Goal: Share content

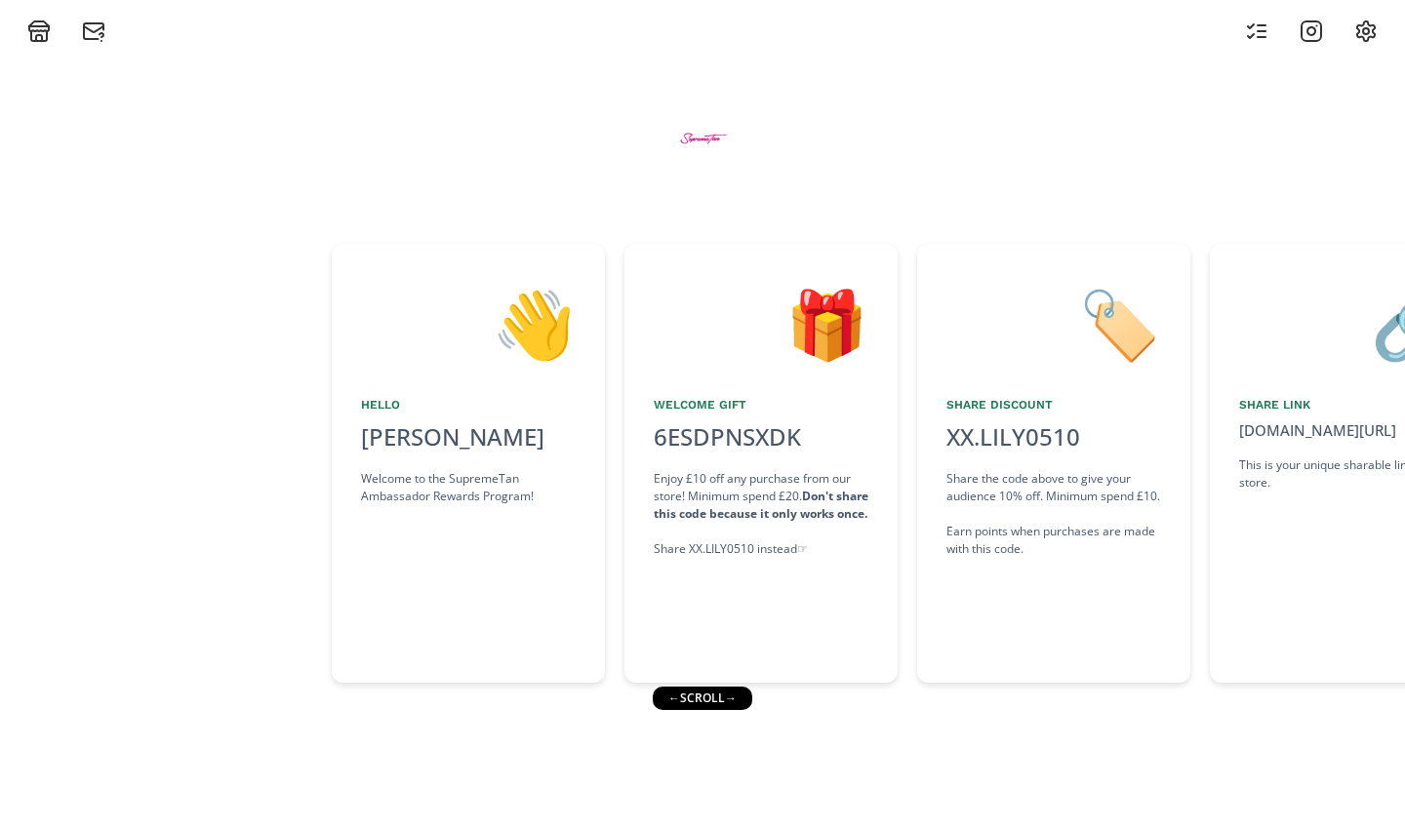
drag, startPoint x: 705, startPoint y: 698, endPoint x: 816, endPoint y: 698, distance: 110.2
click at [816, 439] on div "👋 Hello [PERSON_NAME] Welcome to the SupremeTan Ambassador Rewards Program! 🎁 W…" at bounding box center [702, 435] width 1405 height 784
click at [881, 439] on div "👋 Hello [PERSON_NAME] Welcome to the SupremeTan Ambassador Rewards Program! 🎁 W…" at bounding box center [702, 435] width 1405 height 784
drag, startPoint x: 807, startPoint y: 721, endPoint x: 749, endPoint y: 714, distance: 58.0
click at [773, 439] on div "👋 Hello [PERSON_NAME] Welcome to the SupremeTan Ambassador Rewards Program! 🎁 W…" at bounding box center [702, 435] width 1405 height 784
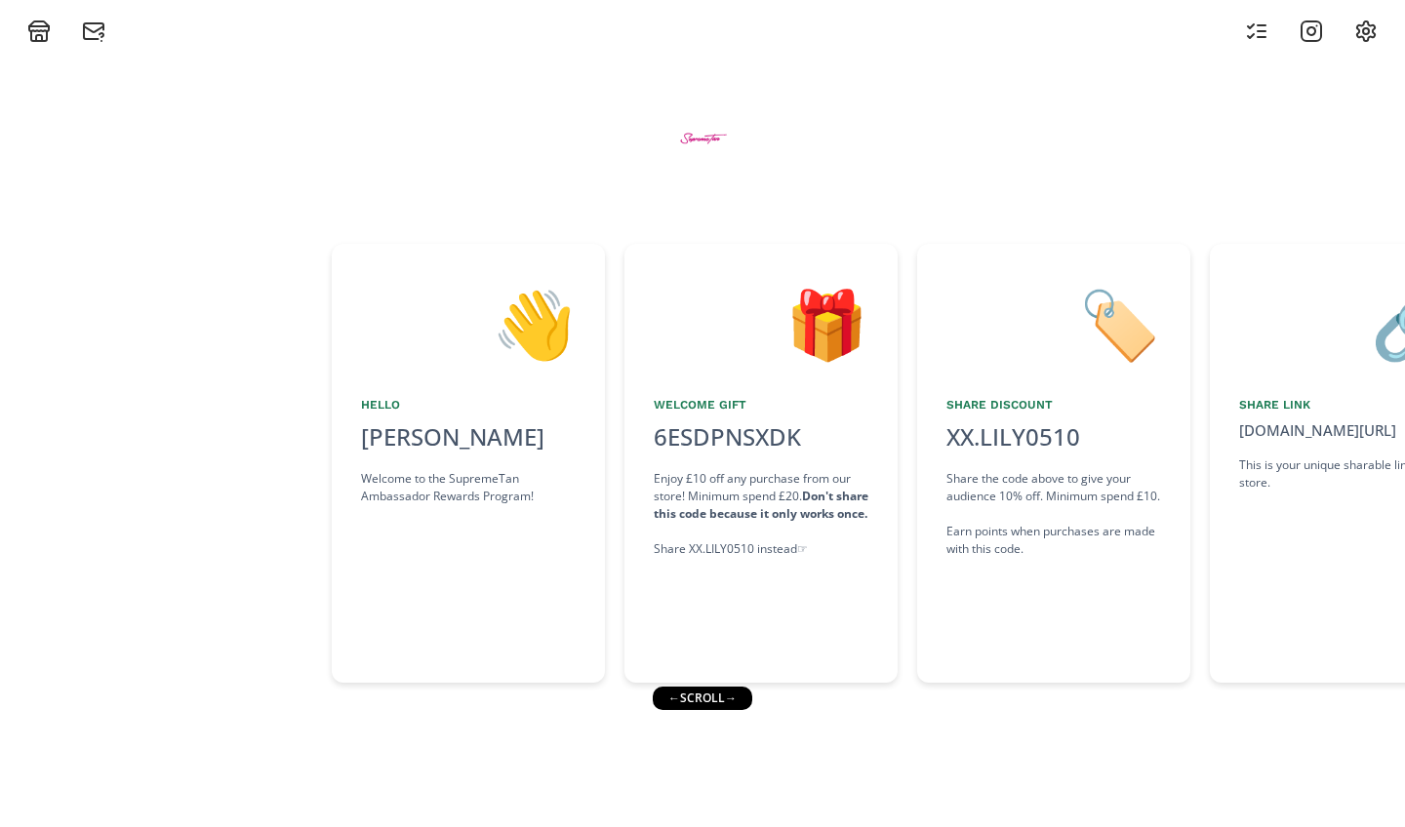
click at [742, 439] on div "👋 Hello [PERSON_NAME] Welcome to the SupremeTan Ambassador Rewards Program! 🎁 W…" at bounding box center [702, 435] width 1405 height 784
click at [742, 439] on div "← scroll →" at bounding box center [707, 698] width 100 height 23
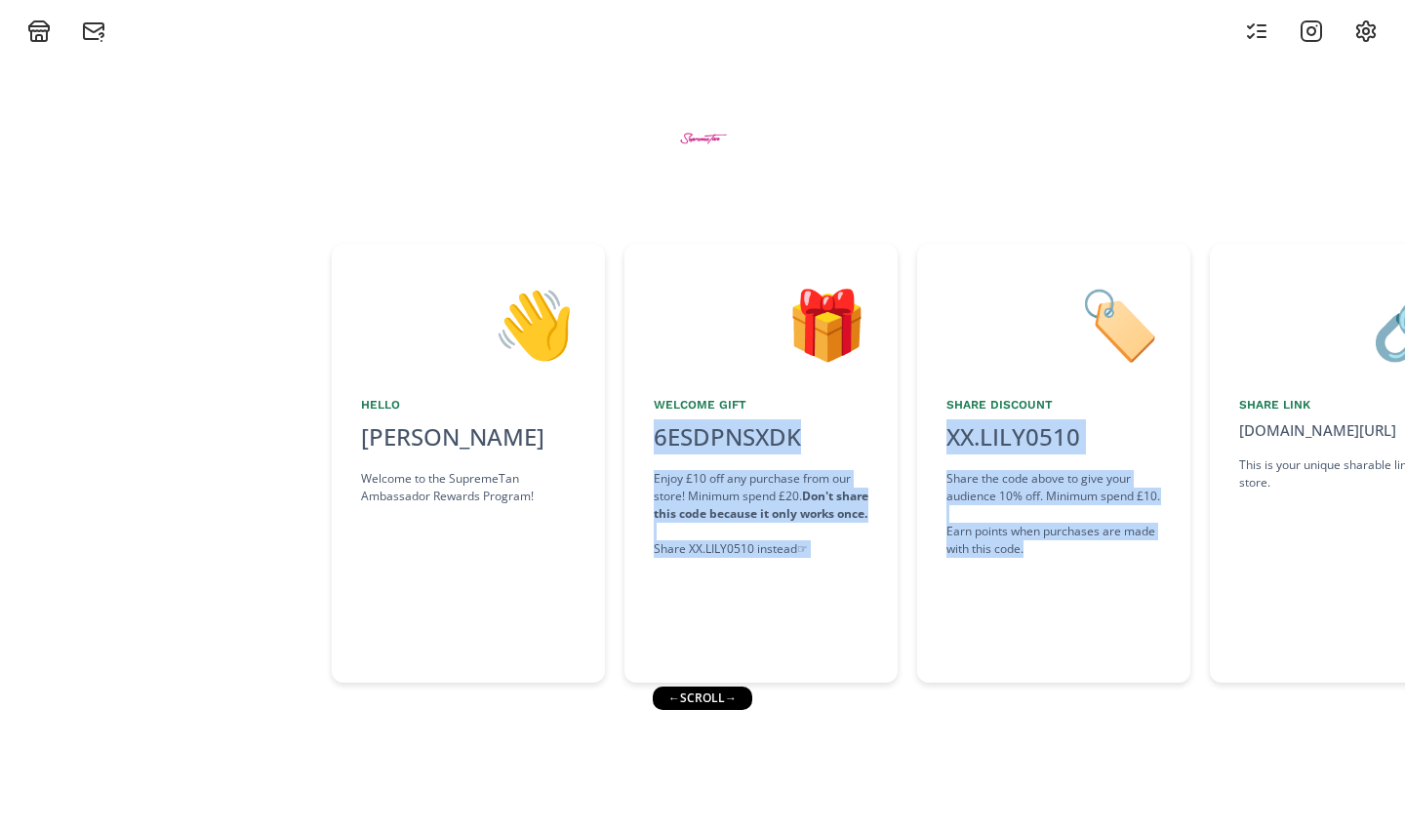
drag, startPoint x: 406, startPoint y: 711, endPoint x: 995, endPoint y: 722, distance: 589.3
click at [936, 439] on div "👋 Hello [PERSON_NAME] Welcome to the SupremeTan Ambassador Rewards Program! 🎁 W…" at bounding box center [702, 435] width 1405 height 784
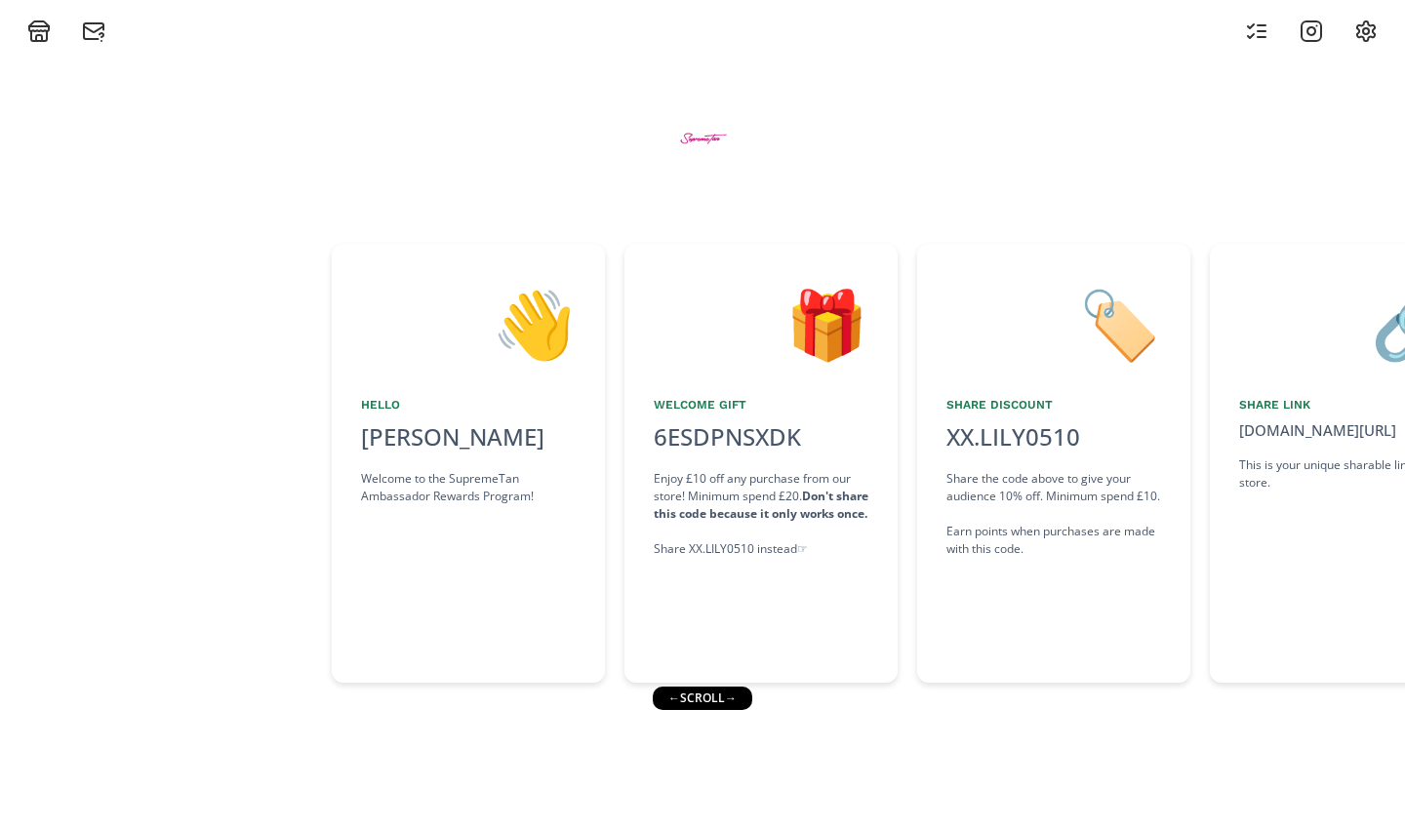
click at [936, 439] on div "👋 Hello [PERSON_NAME] Welcome to the SupremeTan Ambassador Rewards Program! 🎁 W…" at bounding box center [702, 435] width 1405 height 784
drag, startPoint x: 1071, startPoint y: 735, endPoint x: 733, endPoint y: 714, distance: 339.1
click at [733, 439] on div "👋 Hello [PERSON_NAME] Welcome to the SupremeTan Ambassador Rewards Program! 🎁 W…" at bounding box center [702, 435] width 1405 height 784
click at [737, 439] on div "← scroll →" at bounding box center [710, 698] width 100 height 23
drag, startPoint x: 737, startPoint y: 702, endPoint x: 808, endPoint y: 695, distance: 70.7
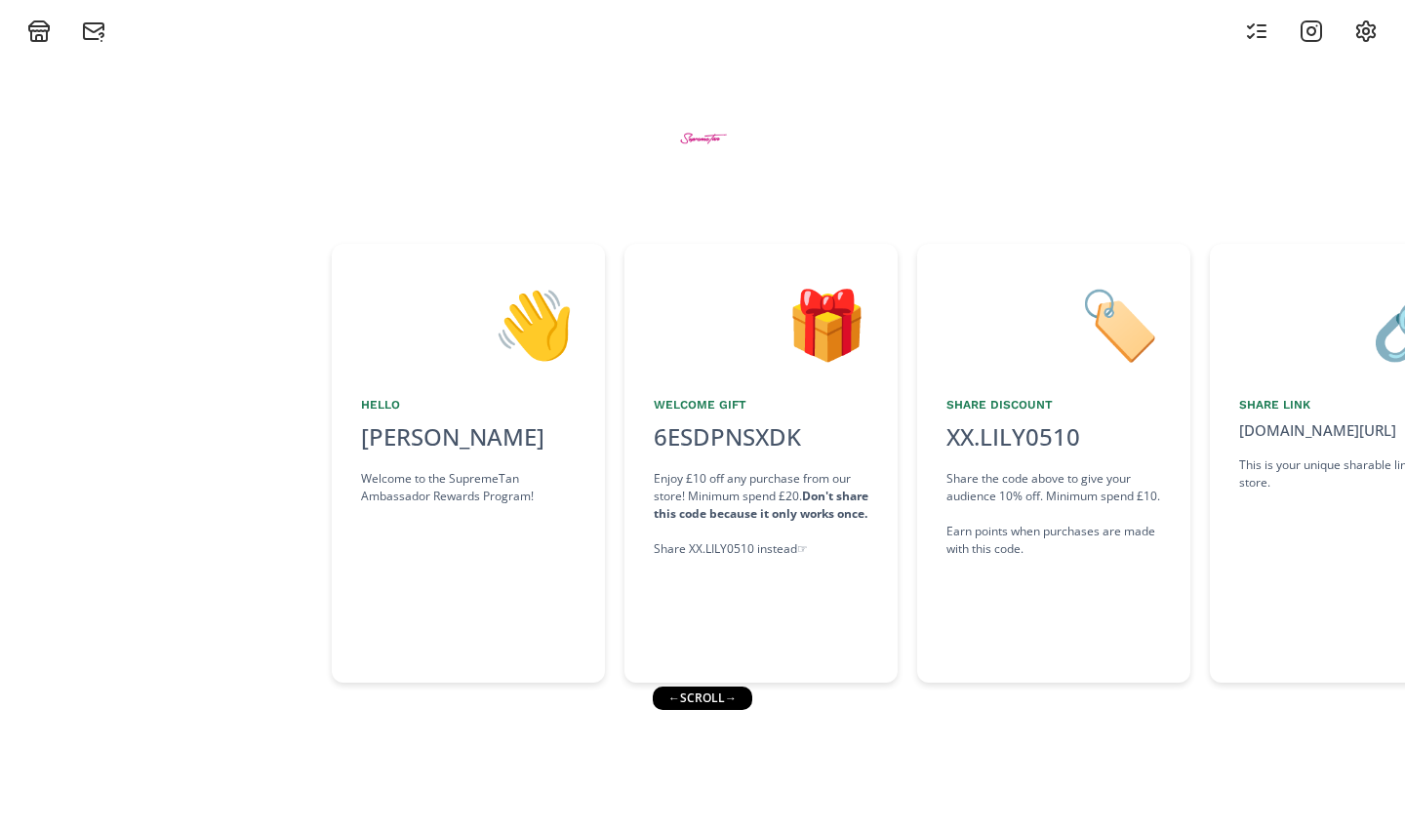
click at [808, 439] on div "👋 Hello [PERSON_NAME] Welcome to the SupremeTan Ambassador Rewards Program! 🎁 W…" at bounding box center [702, 435] width 1405 height 784
drag, startPoint x: 808, startPoint y: 695, endPoint x: 736, endPoint y: 709, distance: 73.7
click at [736, 439] on div "👋 Hello [PERSON_NAME] Welcome to the SupremeTan Ambassador Rewards Program! 🎁 W…" at bounding box center [702, 435] width 1405 height 784
click at [736, 439] on div "← scroll →" at bounding box center [702, 698] width 100 height 23
click at [736, 439] on div "← scroll →" at bounding box center [707, 698] width 100 height 23
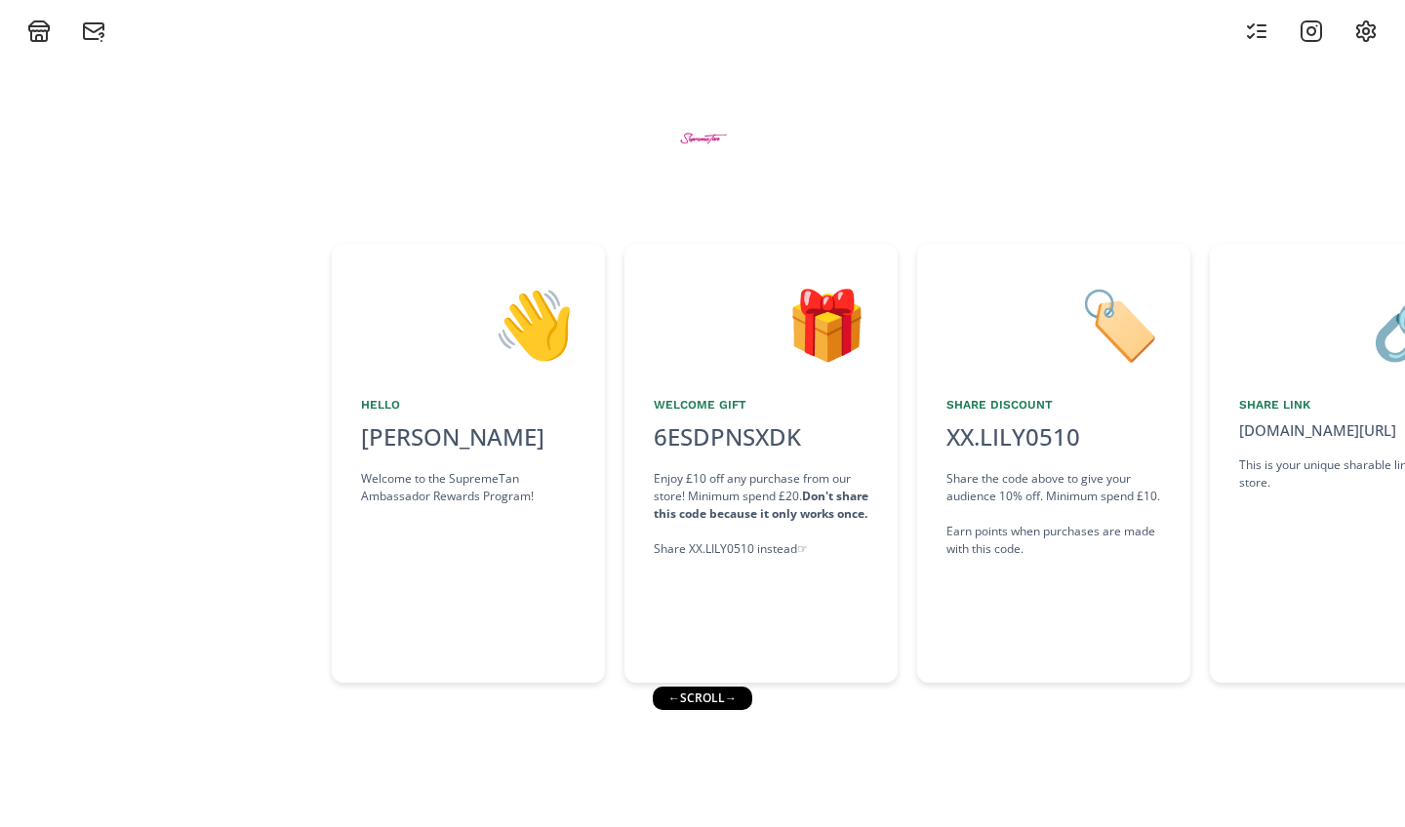
click at [736, 439] on div "← scroll →" at bounding box center [701, 698] width 100 height 23
click at [736, 439] on div "← scroll →" at bounding box center [705, 698] width 100 height 23
click at [766, 439] on div "👋 Hello [PERSON_NAME] Welcome to the SupremeTan Ambassador Rewards Program! 🎁 W…" at bounding box center [702, 435] width 1405 height 784
click at [725, 439] on div "👋 Hello [PERSON_NAME] Welcome to the SupremeTan Ambassador Rewards Program! 🎁 W…" at bounding box center [702, 435] width 1405 height 784
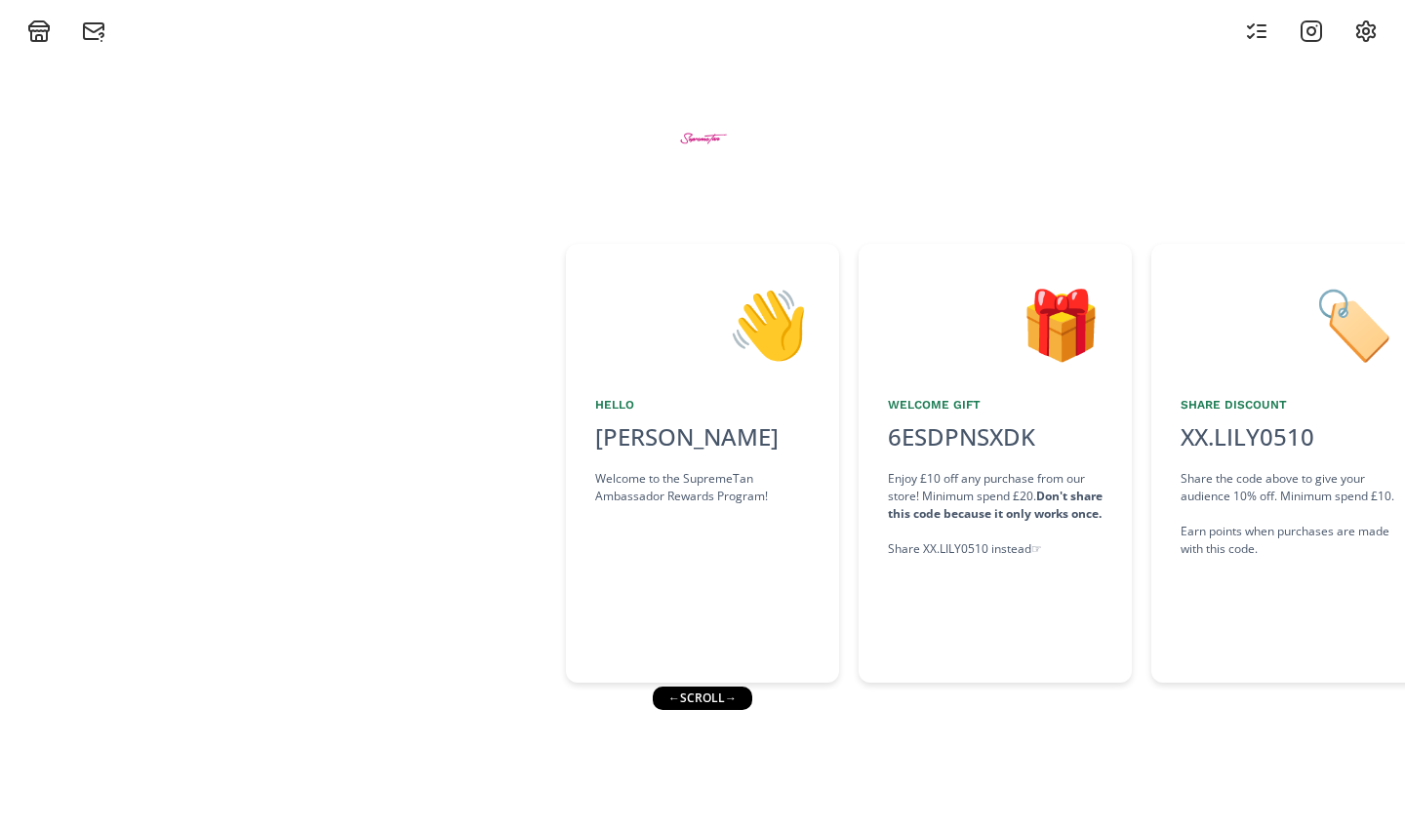
click at [936, 439] on div "👋 Hello [PERSON_NAME] Welcome to the SupremeTan Ambassador Rewards Program! 🎁 W…" at bounding box center [702, 463] width 1405 height 458
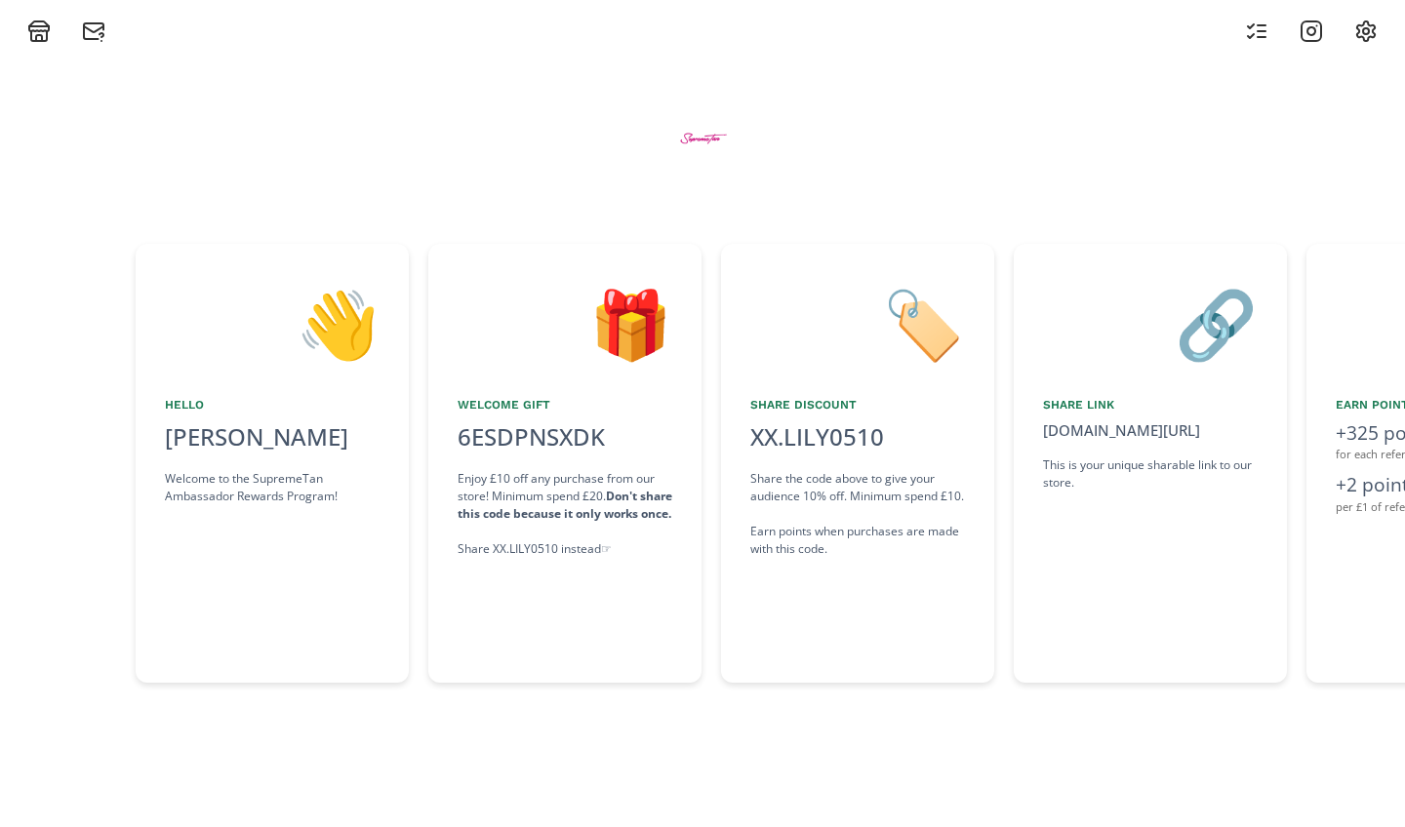
drag, startPoint x: 1055, startPoint y: 652, endPoint x: 909, endPoint y: 653, distance: 145.4
click at [909, 439] on div "👋 Hello [PERSON_NAME] Welcome to the SupremeTan Ambassador Rewards Program! 🎁 W…" at bounding box center [702, 463] width 1405 height 458
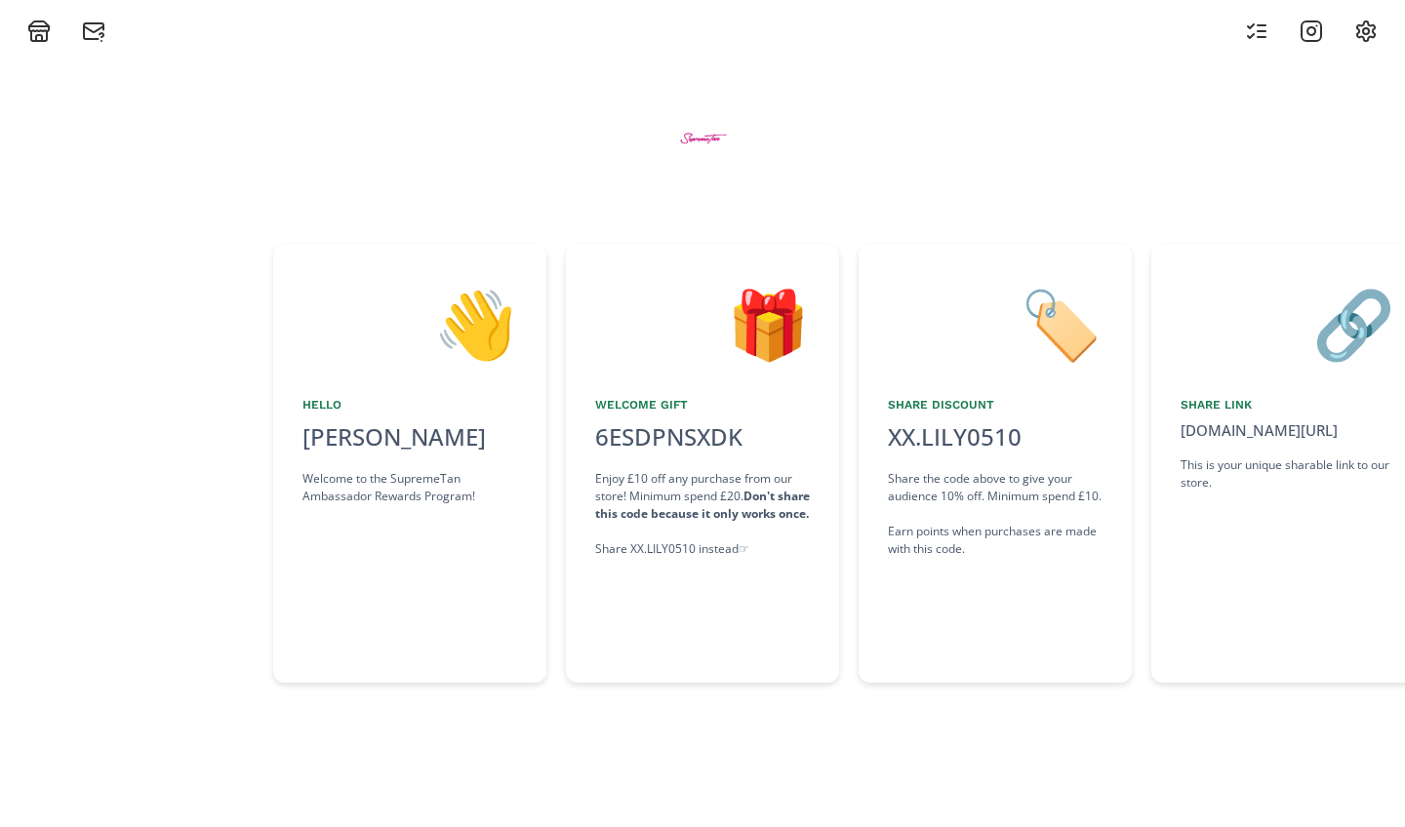
click at [936, 439] on div "🏷️ Share Discount XX.LILY0510 click to copy Share the code above to give your a…" at bounding box center [994, 463] width 273 height 439
click at [754, 439] on div "👋 Hello [PERSON_NAME] Welcome to the SupremeTan Ambassador Rewards Program! 🎁 W…" at bounding box center [702, 435] width 1405 height 784
drag, startPoint x: 718, startPoint y: 741, endPoint x: 641, endPoint y: 741, distance: 77.1
click at [641, 439] on div "👋 Hello [PERSON_NAME] Welcome to the SupremeTan Ambassador Rewards Program! 🎁 W…" at bounding box center [702, 435] width 1405 height 784
drag, startPoint x: 911, startPoint y: 759, endPoint x: 834, endPoint y: 804, distance: 89.2
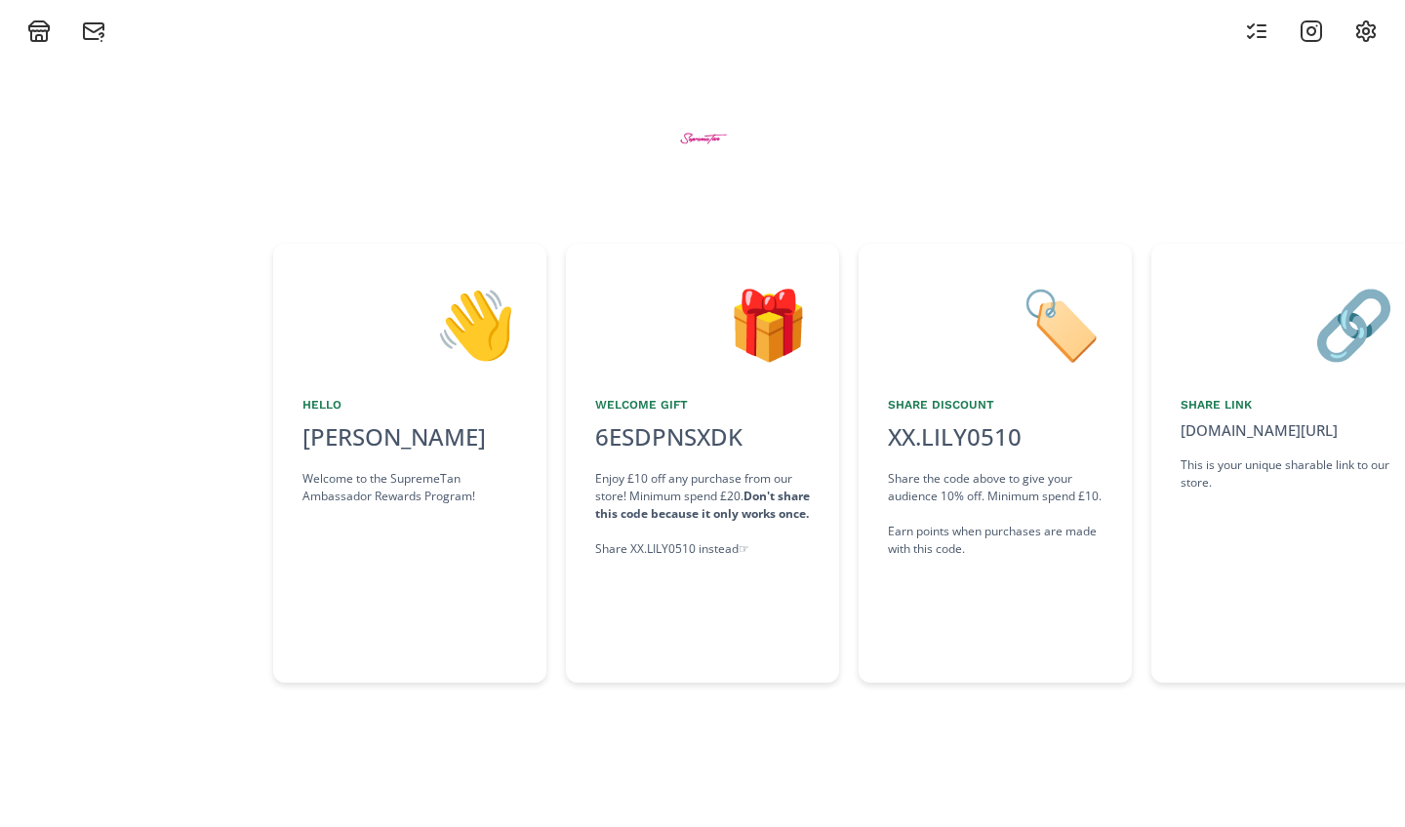
click at [834, 439] on div "👋 Hello [PERSON_NAME] Welcome to the SupremeTan Ambassador Rewards Program! 🎁 W…" at bounding box center [702, 435] width 1405 height 784
click at [936, 439] on div "👋 Hello [PERSON_NAME] Welcome to the SupremeTan Ambassador Rewards Program! 🎁 W…" at bounding box center [702, 435] width 1405 height 784
drag, startPoint x: 926, startPoint y: 765, endPoint x: 639, endPoint y: 765, distance: 286.8
click at [639, 439] on div "👋 Hello [PERSON_NAME] Welcome to the SupremeTan Ambassador Rewards Program! 🎁 W…" at bounding box center [702, 435] width 1405 height 784
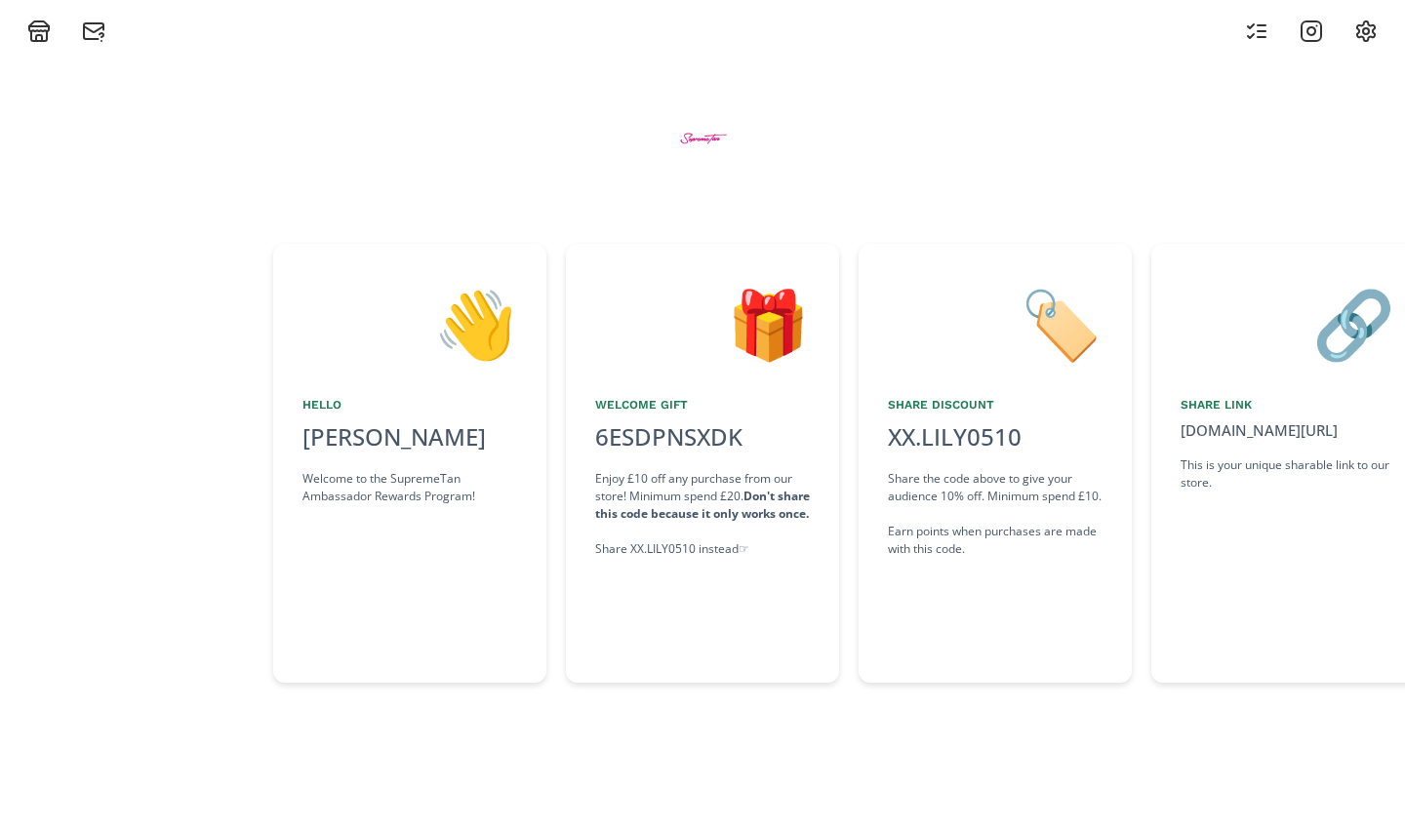
click at [594, 439] on div "👋 Hello [PERSON_NAME] Welcome to the SupremeTan Ambassador Rewards Program! 🎁 W…" at bounding box center [702, 435] width 1405 height 784
drag, startPoint x: 868, startPoint y: 742, endPoint x: 611, endPoint y: 736, distance: 257.6
click at [555, 439] on div "👋 Hello [PERSON_NAME] Welcome to the SupremeTan Ambassador Rewards Program! 🎁 W…" at bounding box center [702, 435] width 1405 height 784
click at [769, 439] on div "👋 Hello [PERSON_NAME] Welcome to the SupremeTan Ambassador Rewards Program! 🎁 W…" at bounding box center [702, 435] width 1405 height 784
drag, startPoint x: 825, startPoint y: 737, endPoint x: 614, endPoint y: 734, distance: 211.7
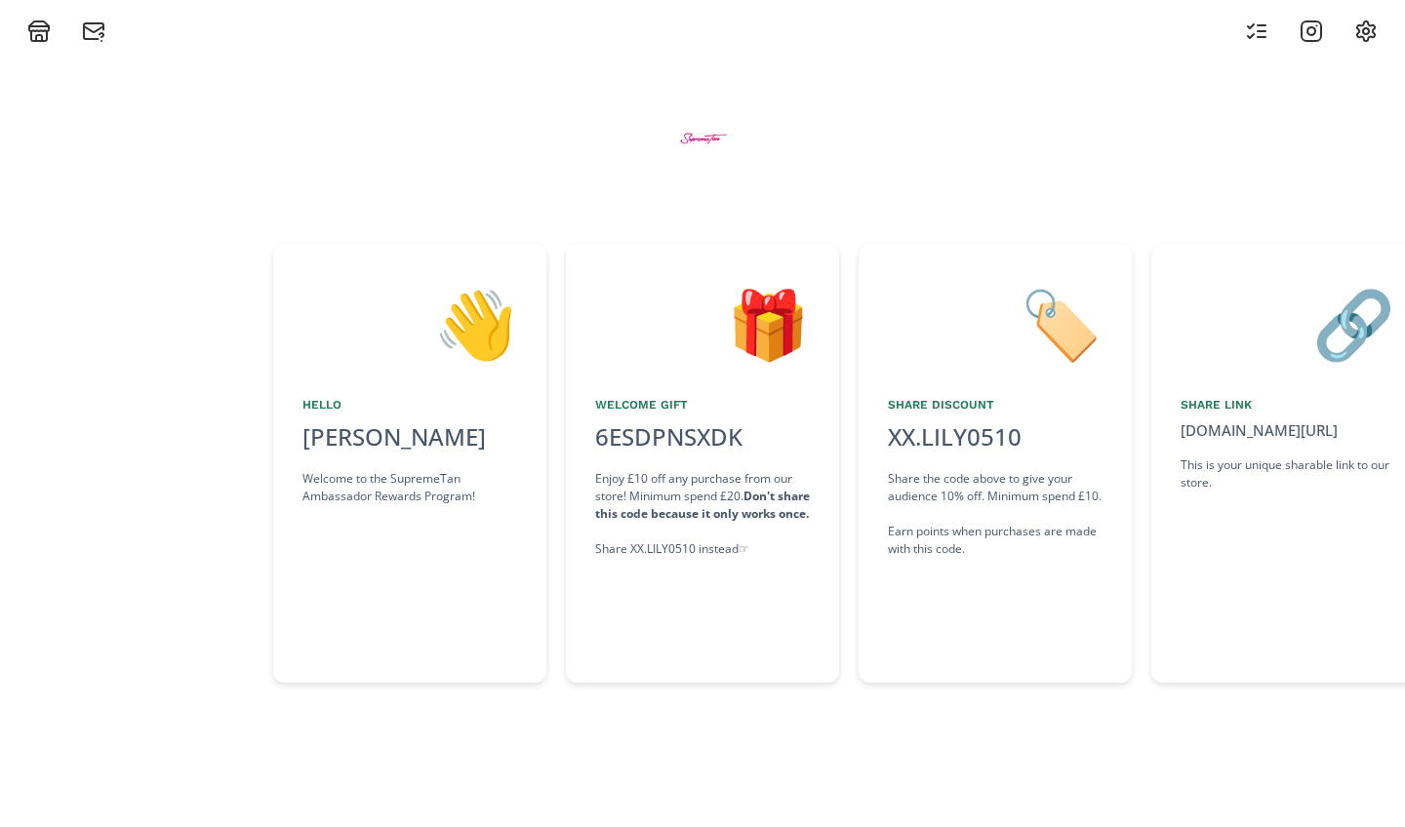
click at [614, 439] on div "👋 Hello [PERSON_NAME] Welcome to the SupremeTan Ambassador Rewards Program! 🎁 W…" at bounding box center [702, 435] width 1405 height 784
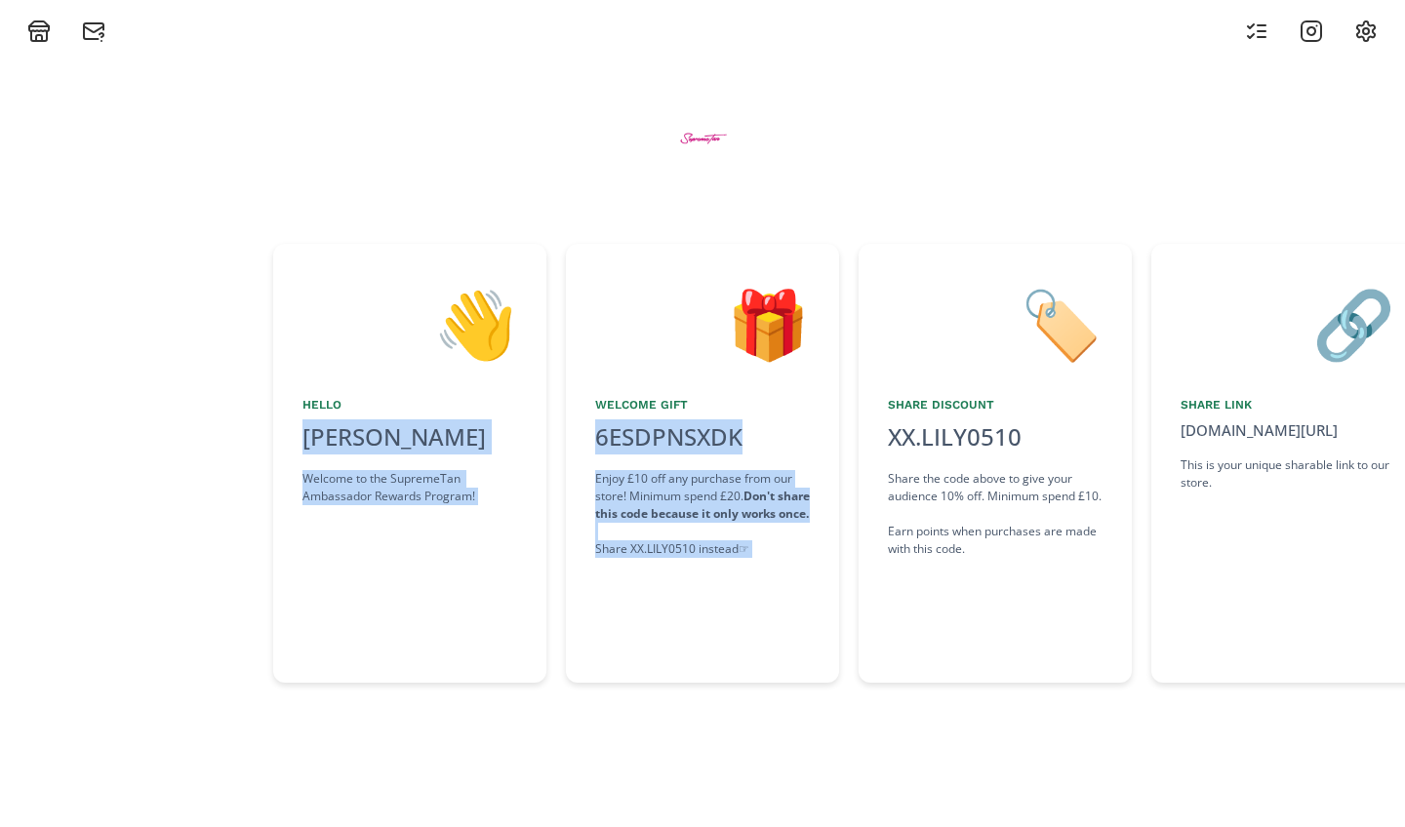
drag, startPoint x: 1280, startPoint y: 244, endPoint x: 693, endPoint y: 217, distance: 587.9
click at [689, 217] on div "👋 Hello [PERSON_NAME] Welcome to the SupremeTan Ambassador Rewards Program! 🎁 W…" at bounding box center [702, 435] width 1405 height 784
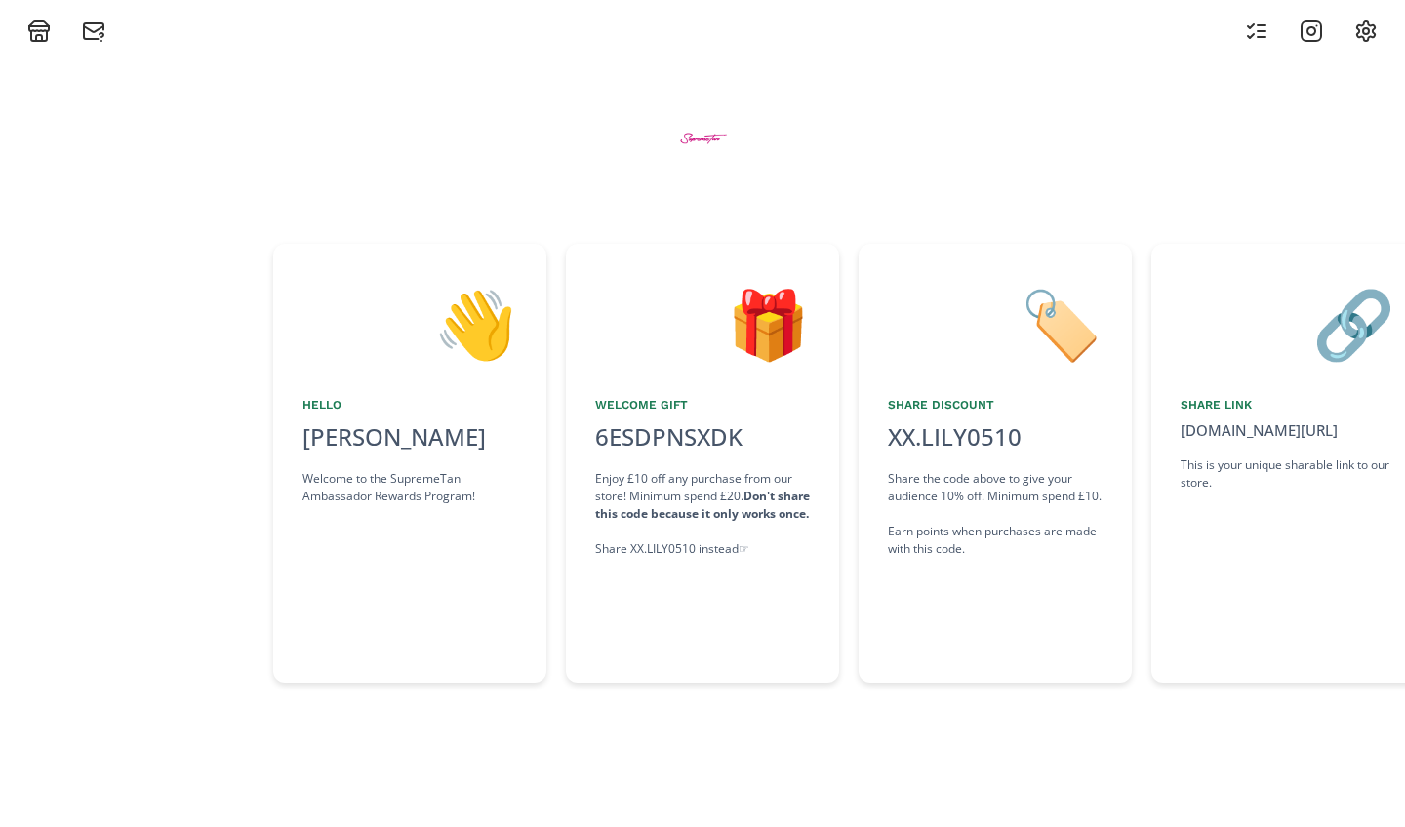
drag, startPoint x: 1055, startPoint y: 200, endPoint x: 530, endPoint y: 191, distance: 525.9
click at [530, 191] on div "👋 Hello [PERSON_NAME] Welcome to the SupremeTan Ambassador Rewards Program! 🎁 W…" at bounding box center [702, 435] width 1405 height 784
click at [713, 439] on div "👋 Hello [PERSON_NAME] Welcome to the SupremeTan Ambassador Rewards Program! 🎁 W…" at bounding box center [702, 435] width 1405 height 784
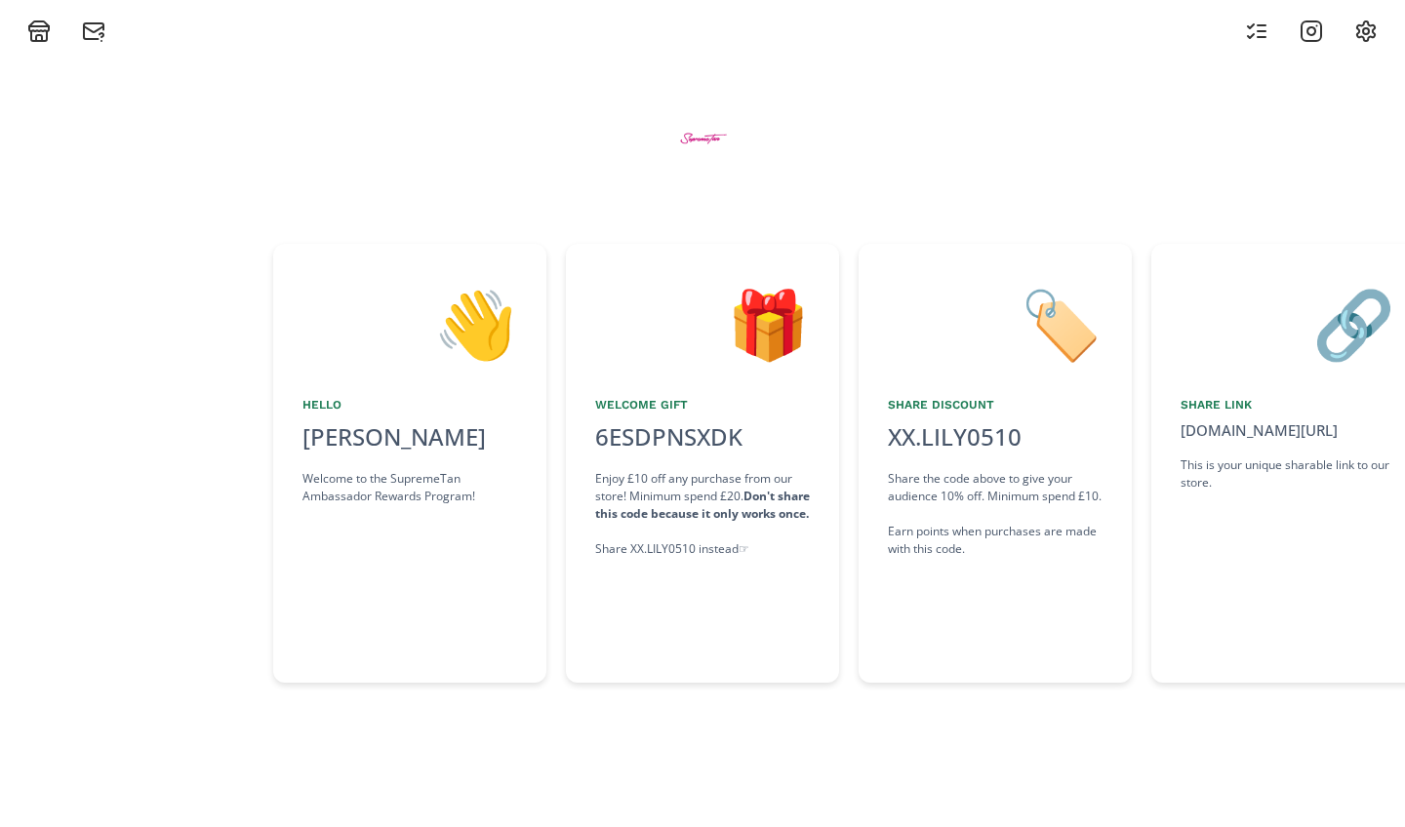
click at [713, 439] on div "👋 Hello [PERSON_NAME] Welcome to the SupremeTan Ambassador Rewards Program! 🎁 W…" at bounding box center [702, 435] width 1405 height 784
click at [24, 13] on div at bounding box center [702, 21] width 1405 height 43
